Goal: Information Seeking & Learning: Learn about a topic

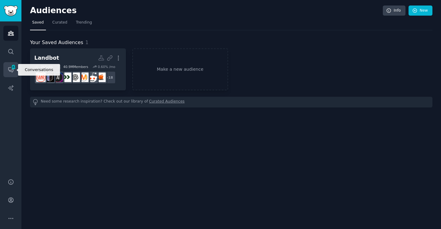
click at [9, 67] on icon "Sidebar" at bounding box center [11, 69] width 6 height 6
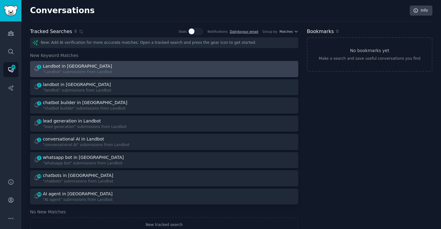
click at [128, 67] on div "1 Landbot in Landbot "Landbot" submissions from Landbot" at bounding box center [96, 69] width 127 height 12
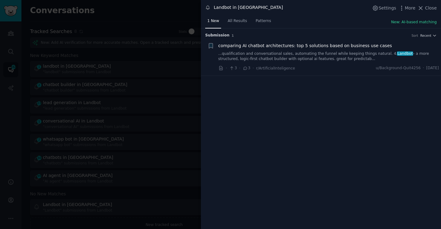
click at [340, 45] on span "comparing AI chatbot architectures: top 5 solutions based on business use cases" at bounding box center [305, 46] width 174 height 6
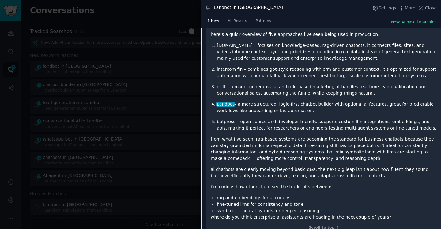
scroll to position [129, 0]
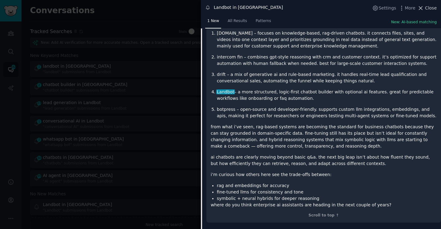
click at [428, 10] on span "Close" at bounding box center [431, 8] width 12 height 6
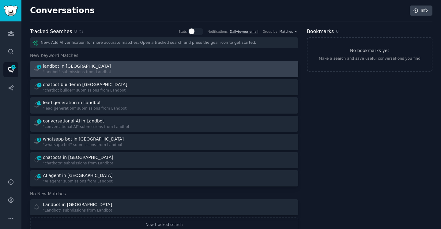
click at [70, 66] on div "landbot in [GEOGRAPHIC_DATA]" at bounding box center [77, 66] width 68 height 6
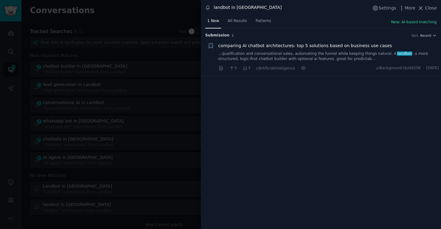
click at [335, 44] on span "comparing AI chatbot architectures: top 5 solutions based on business use cases" at bounding box center [305, 46] width 174 height 6
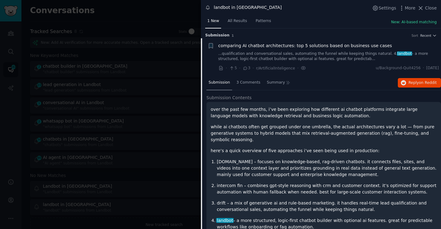
scroll to position [9, 0]
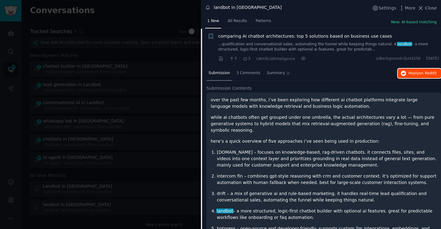
click at [409, 75] on span "Reply on Reddit" at bounding box center [423, 74] width 28 height 6
click at [428, 9] on span "Close" at bounding box center [431, 8] width 12 height 6
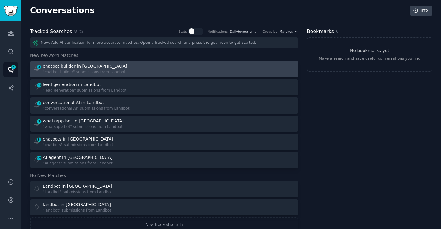
click at [85, 63] on div "chatbot builder in [GEOGRAPHIC_DATA]" at bounding box center [85, 66] width 85 height 6
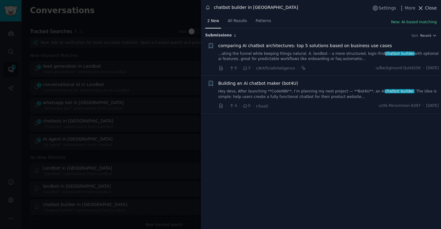
click at [433, 8] on span "Close" at bounding box center [431, 8] width 12 height 6
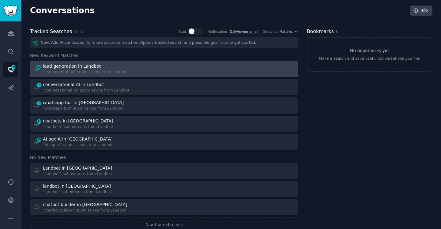
click at [83, 64] on div "lead generation in Landbot" at bounding box center [72, 66] width 58 height 6
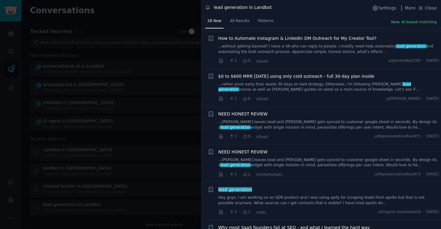
scroll to position [508, 0]
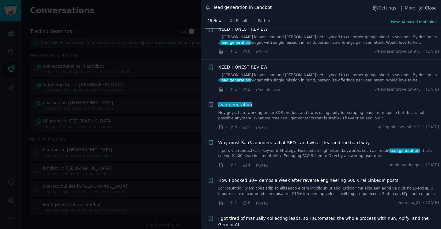
click at [436, 9] on span "Close" at bounding box center [431, 8] width 12 height 6
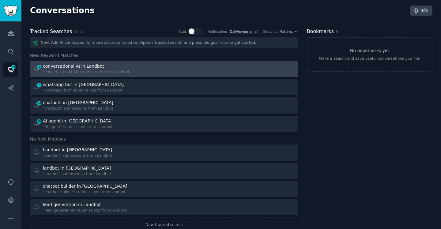
click at [77, 66] on div "conversational AI in Landbot" at bounding box center [73, 66] width 61 height 6
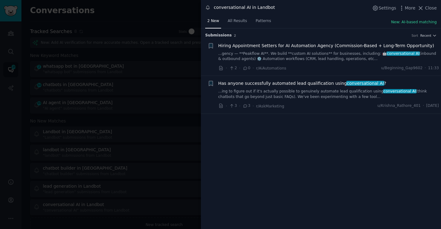
click at [322, 83] on span "Has anyone successfully automated lead qualification using conversational AI ?" at bounding box center [302, 83] width 168 height 6
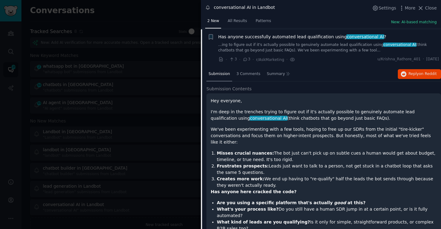
scroll to position [47, 0]
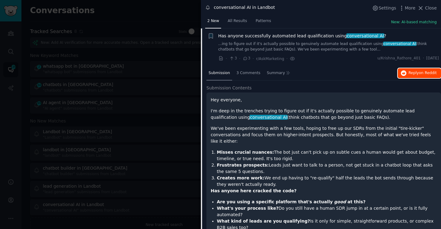
click at [410, 73] on span "Reply on Reddit" at bounding box center [423, 73] width 28 height 6
click at [434, 9] on span "Close" at bounding box center [431, 8] width 12 height 6
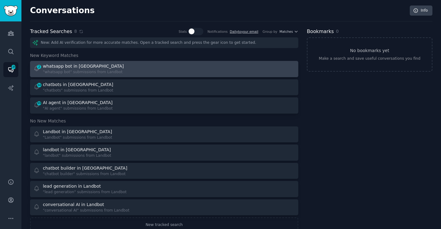
click at [71, 62] on link "2 whatsapp bot in Landbot "whatsapp bot" submissions from Landbot" at bounding box center [164, 69] width 268 height 16
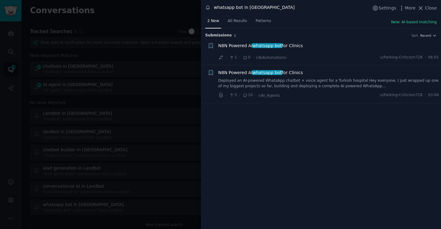
click at [174, 22] on div at bounding box center [220, 114] width 441 height 229
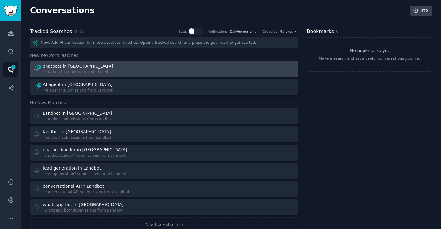
click at [79, 69] on div "chatbots in [GEOGRAPHIC_DATA]" at bounding box center [78, 66] width 70 height 6
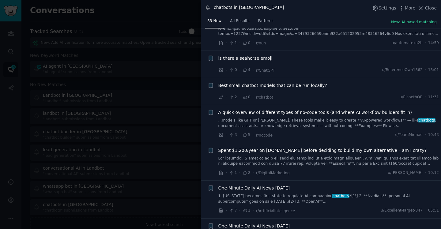
scroll to position [27, 0]
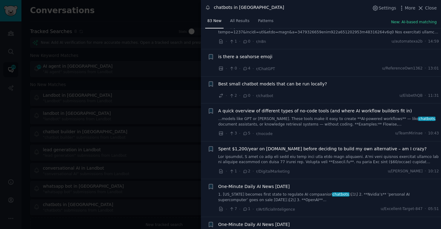
click at [342, 110] on span "A quick overview of different types of no-code tools (and where AI workflow bui…" at bounding box center [315, 111] width 194 height 6
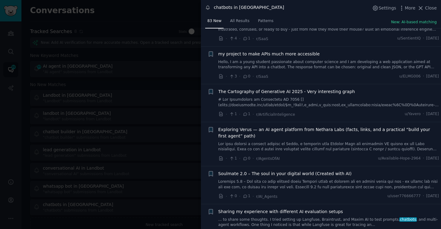
scroll to position [1013, 0]
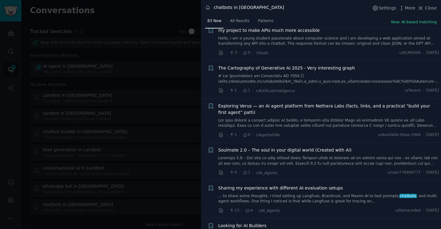
click at [163, 23] on div at bounding box center [220, 114] width 441 height 229
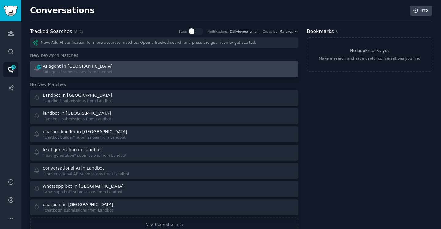
click at [78, 69] on div "AI agent in [GEOGRAPHIC_DATA]" at bounding box center [78, 66] width 70 height 6
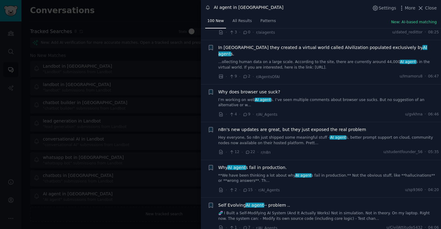
scroll to position [699, 0]
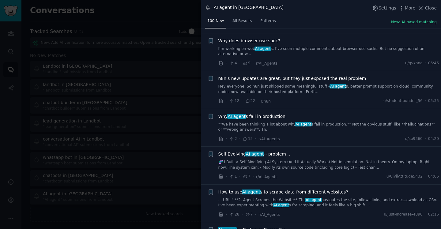
click at [310, 75] on span "n8n's new updates are great, but they just exposed the real problem" at bounding box center [292, 78] width 148 height 6
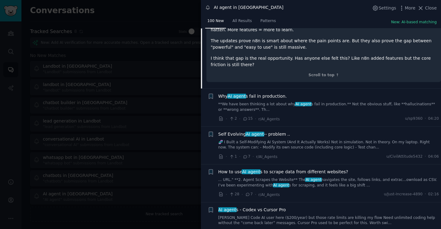
scroll to position [951, 0]
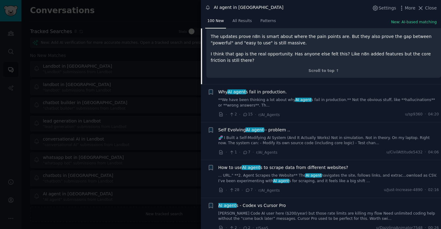
click at [267, 85] on li "+ Why AI agent s fail in production. **We have been thinking a lot about why AI…" at bounding box center [321, 104] width 240 height 38
click at [267, 89] on span "Why AI agent s fail in production." at bounding box center [252, 92] width 69 height 6
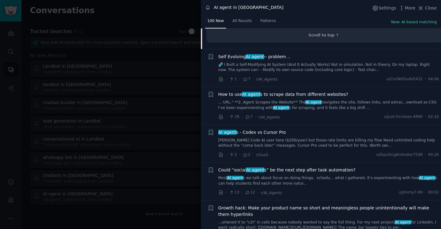
scroll to position [1147, 0]
click at [310, 91] on span "How to use AI agent s to scrape data from different websites?" at bounding box center [283, 94] width 130 height 6
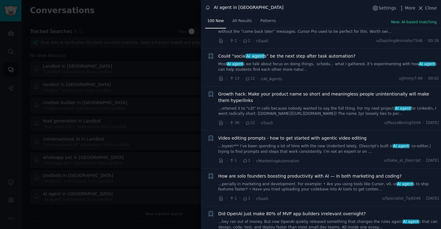
scroll to position [1088, 0]
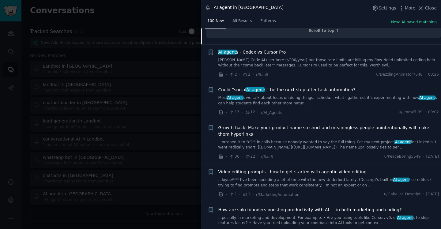
click at [312, 87] on span "Could “social AI agent s” be the next step after task automation?" at bounding box center [286, 90] width 137 height 6
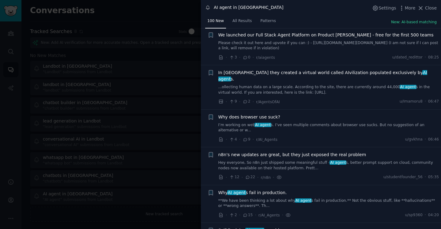
scroll to position [478, 0]
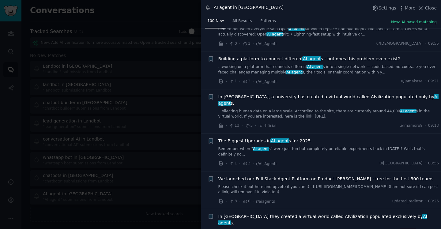
click at [173, 15] on div at bounding box center [220, 114] width 441 height 229
